Goal: Find specific page/section: Find specific page/section

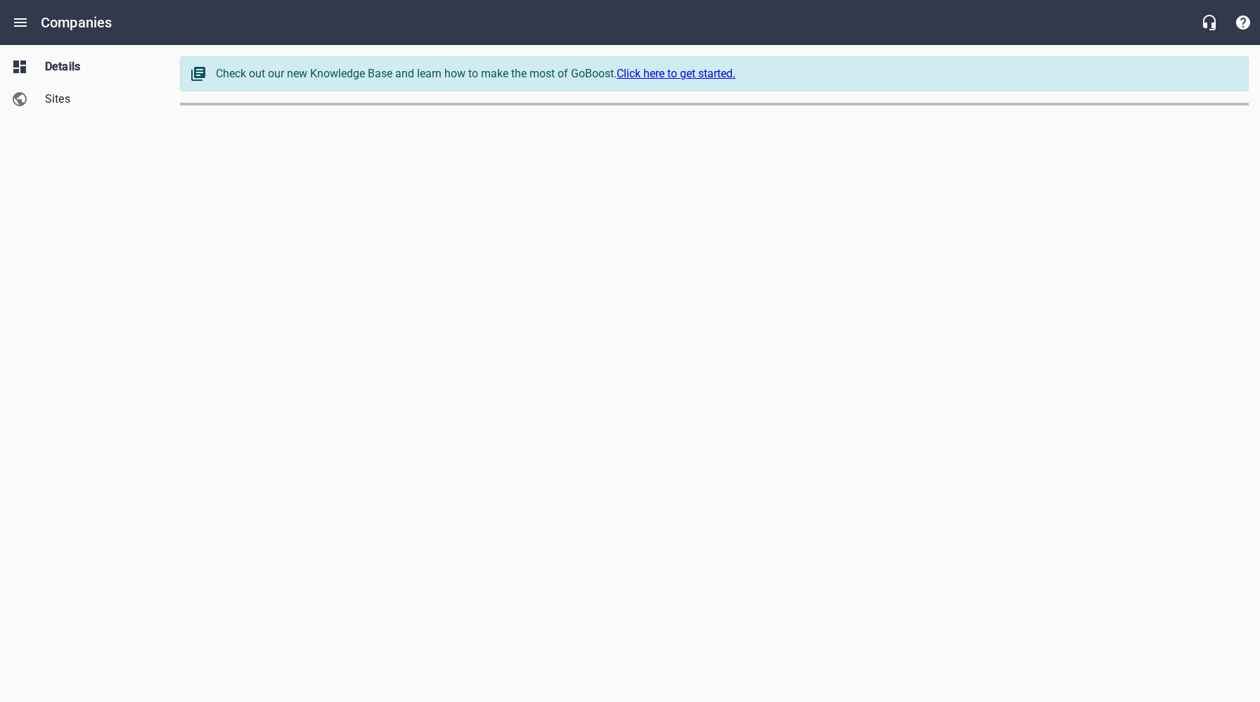
select select "[US_STATE]"
select select "62"
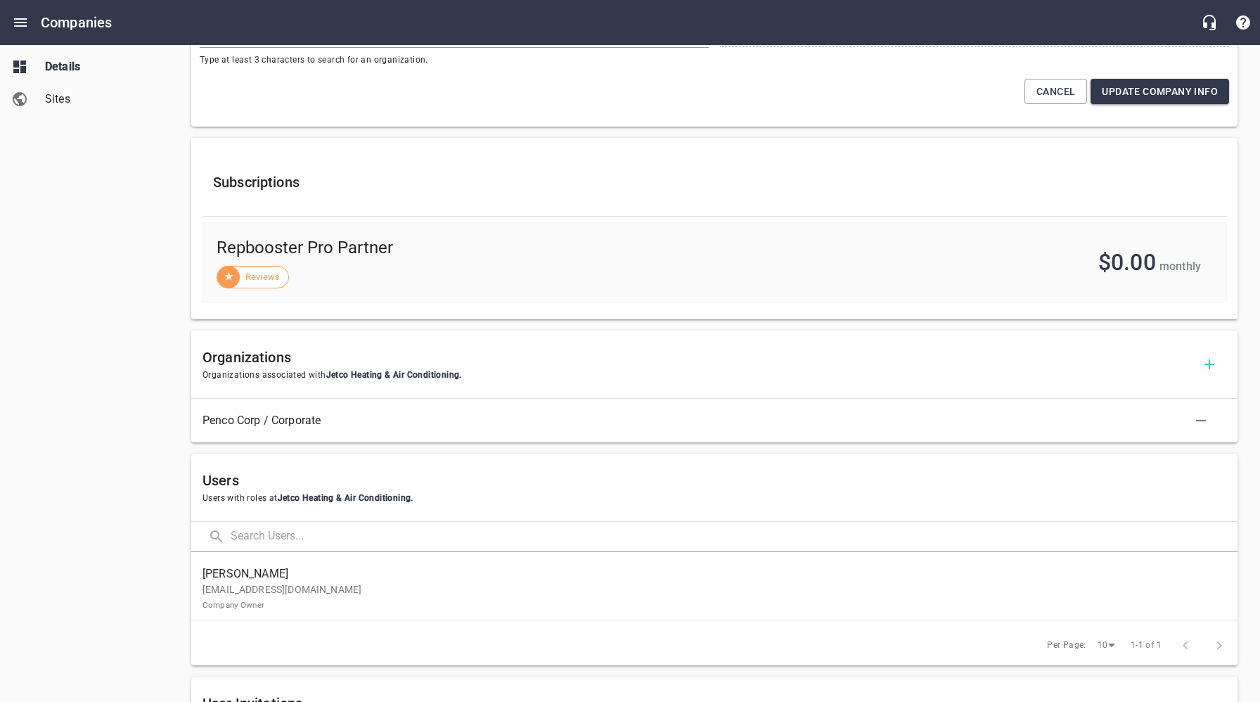
scroll to position [616, 0]
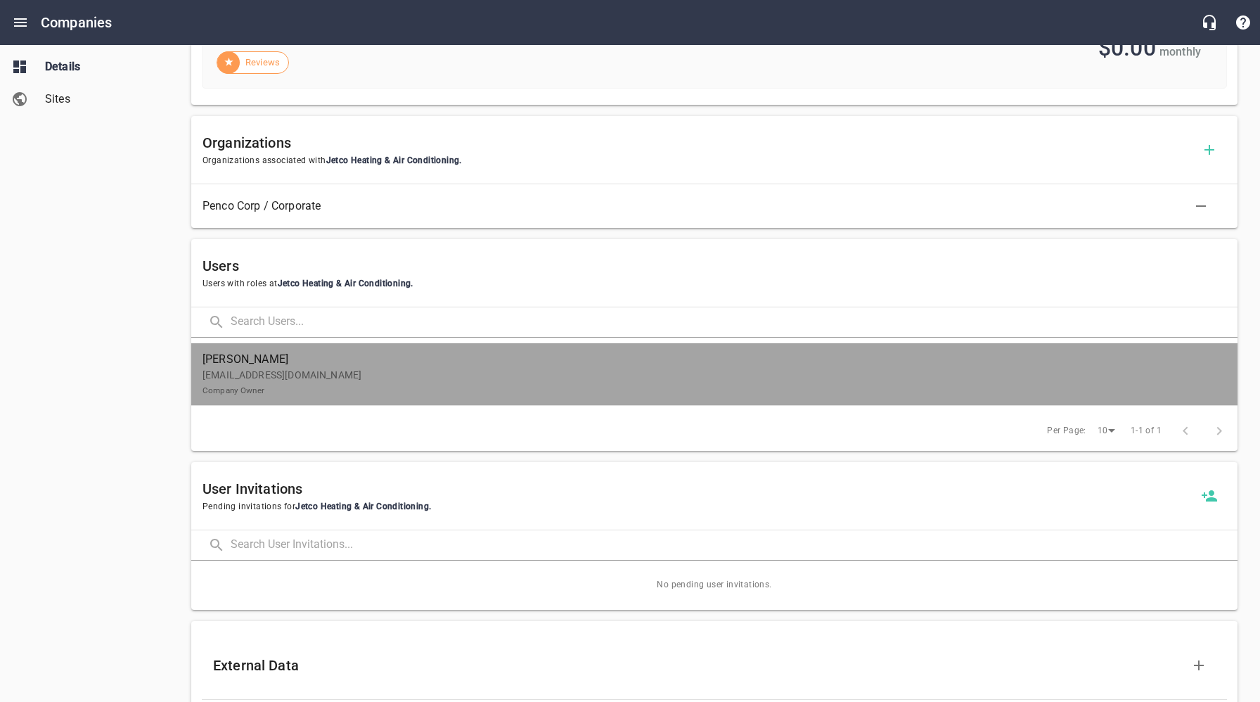
click at [267, 376] on p "[EMAIL_ADDRESS][DOMAIN_NAME] Company Owner" at bounding box center [709, 383] width 1013 height 30
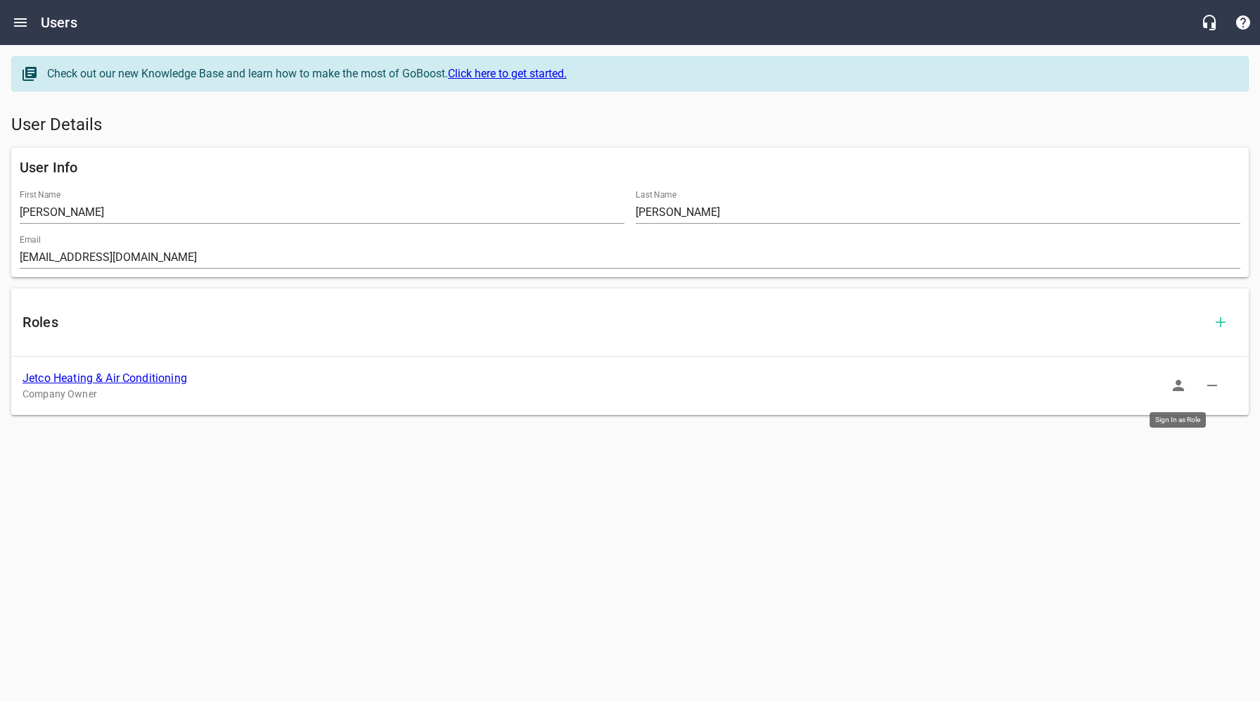
click at [1179, 387] on icon "button" at bounding box center [1178, 385] width 11 height 11
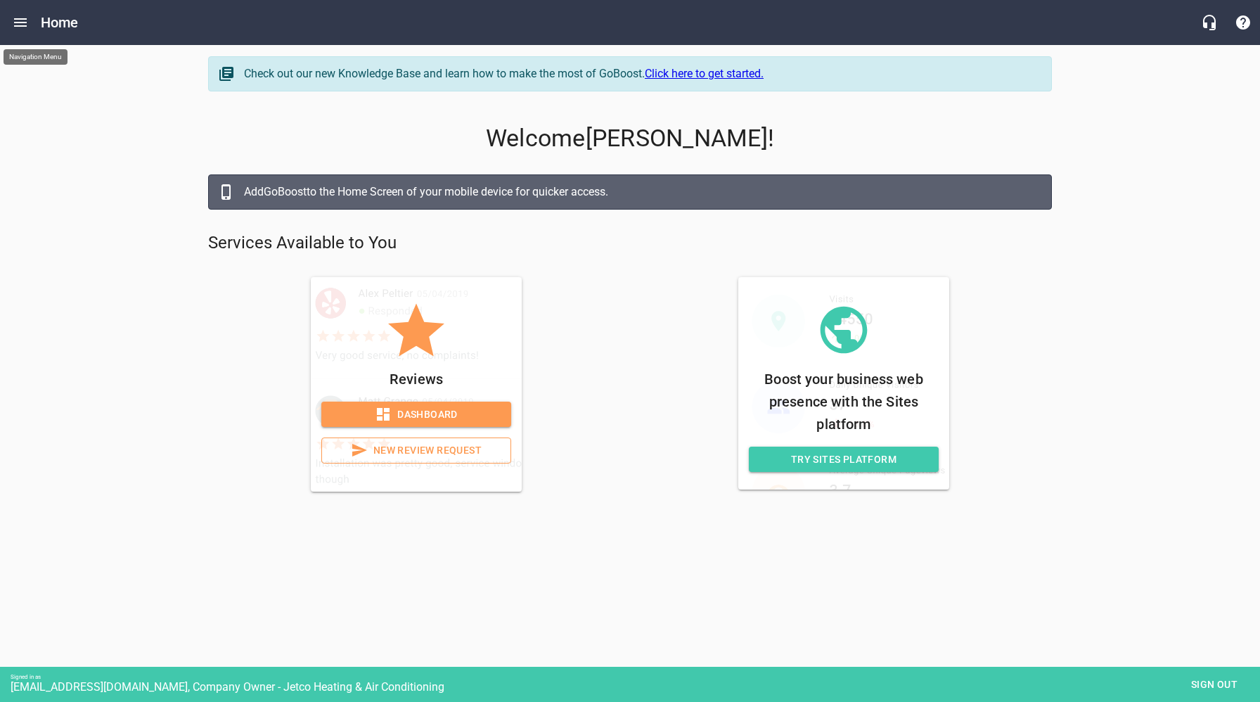
click at [26, 23] on icon "Open drawer" at bounding box center [20, 22] width 17 height 17
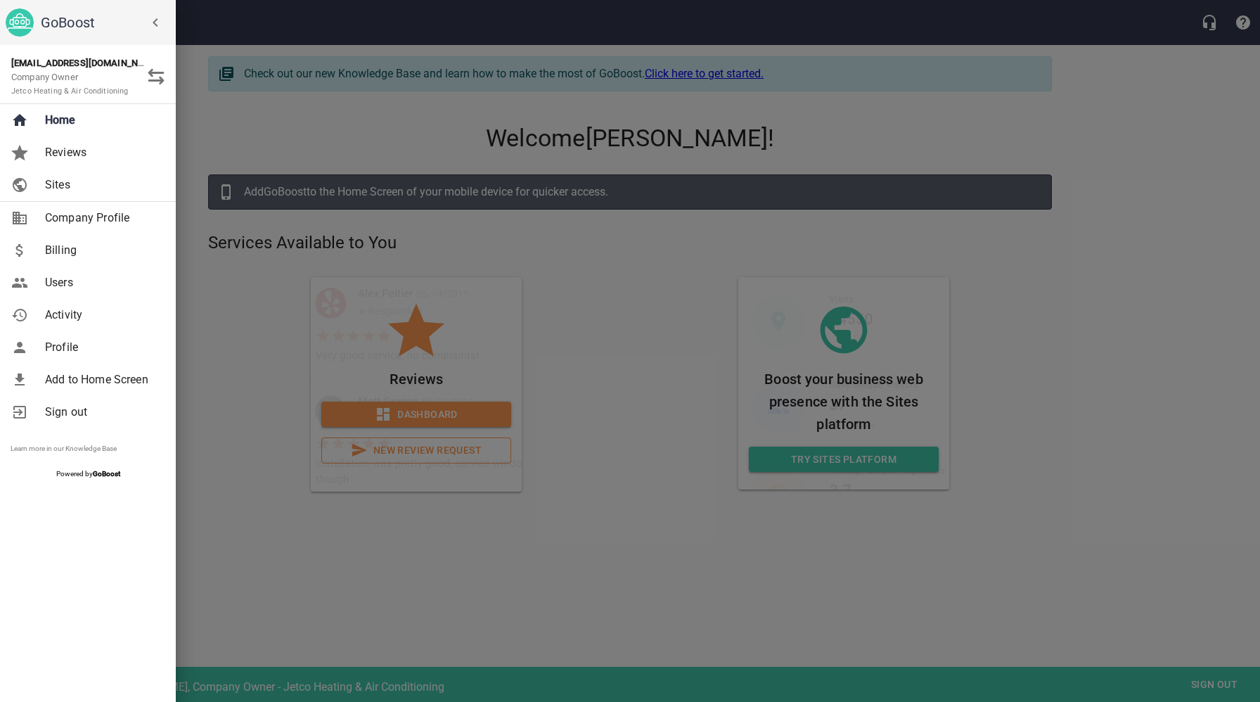
click at [250, 342] on div at bounding box center [630, 351] width 1260 height 702
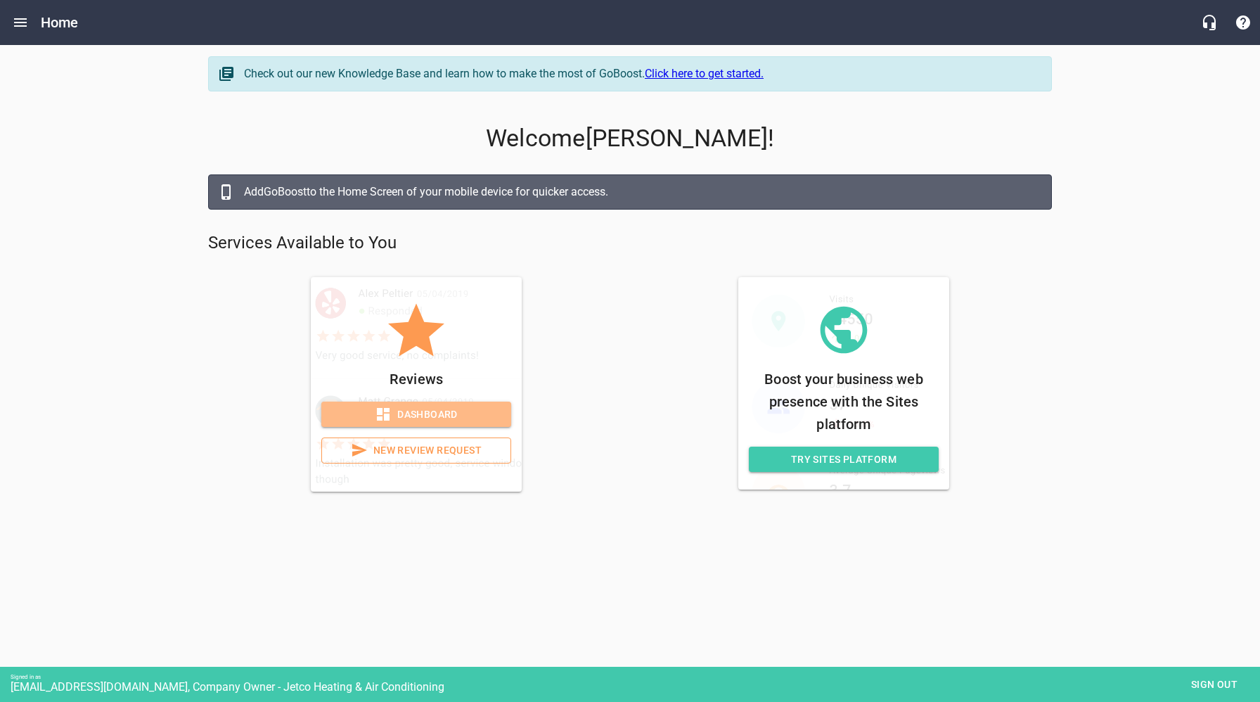
click at [468, 413] on span "Dashboard" at bounding box center [416, 415] width 167 height 18
